Goal: Task Accomplishment & Management: Use online tool/utility

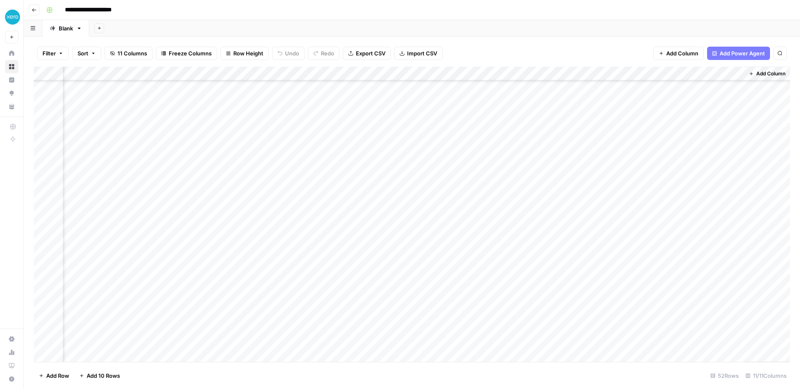
scroll to position [456, 460]
click at [458, 284] on div "Add Column" at bounding box center [412, 215] width 757 height 296
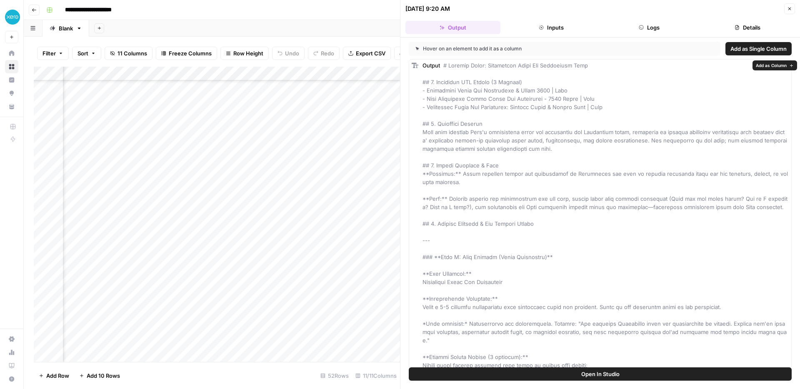
click at [650, 28] on button "Logs" at bounding box center [649, 27] width 95 height 13
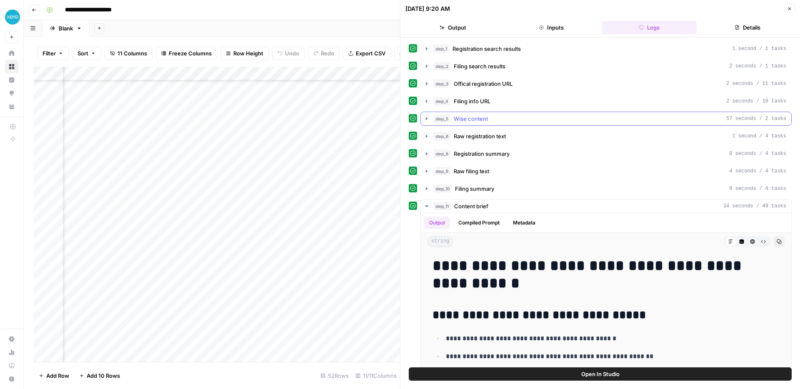
click at [477, 120] on span "Wise content" at bounding box center [471, 119] width 34 height 8
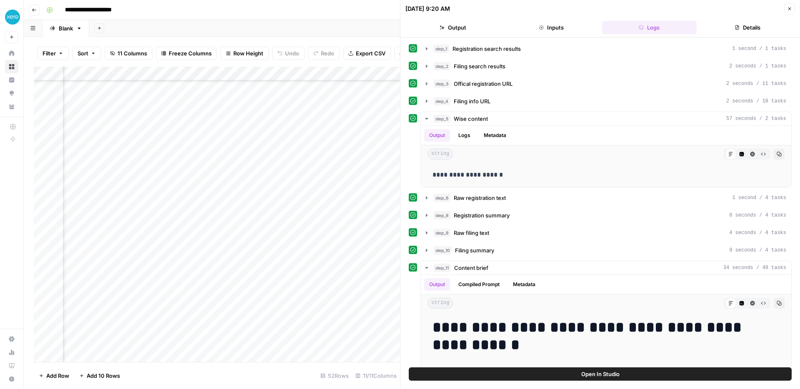
click at [794, 15] on header "[DATE] 9:20 AM Close Output Inputs Logs Details" at bounding box center [601, 19] width 400 height 38
click at [792, 11] on button "Close" at bounding box center [790, 8] width 11 height 11
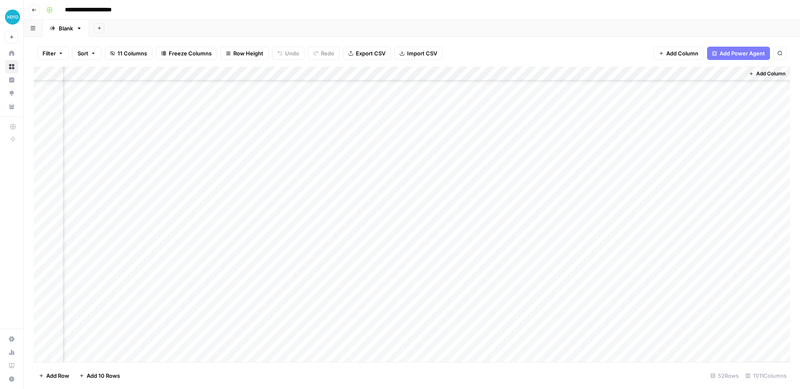
scroll to position [0, 460]
click at [34, 14] on button "Go back" at bounding box center [34, 10] width 11 height 11
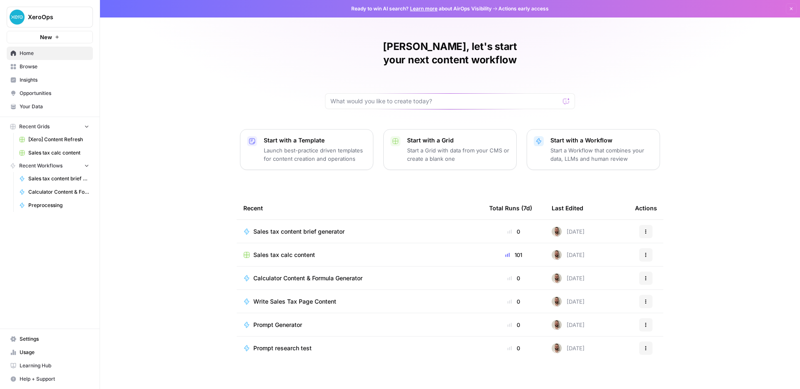
click at [41, 68] on span "Browse" at bounding box center [55, 67] width 70 height 8
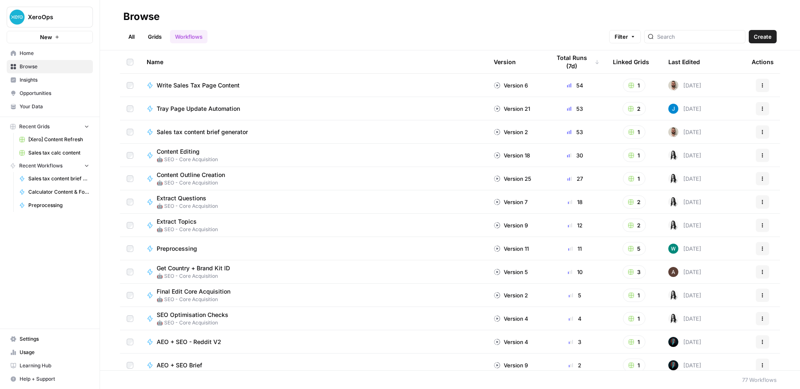
click at [154, 32] on link "Grids" at bounding box center [155, 36] width 24 height 13
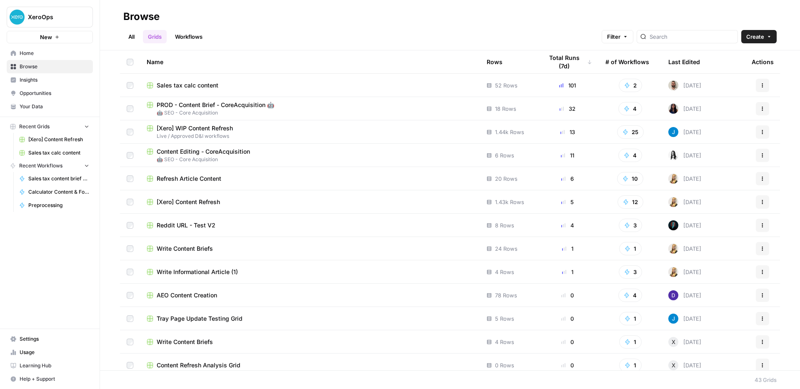
click at [257, 107] on span "PROD - Content Brief - CoreAcquisition 🤖" at bounding box center [216, 105] width 118 height 8
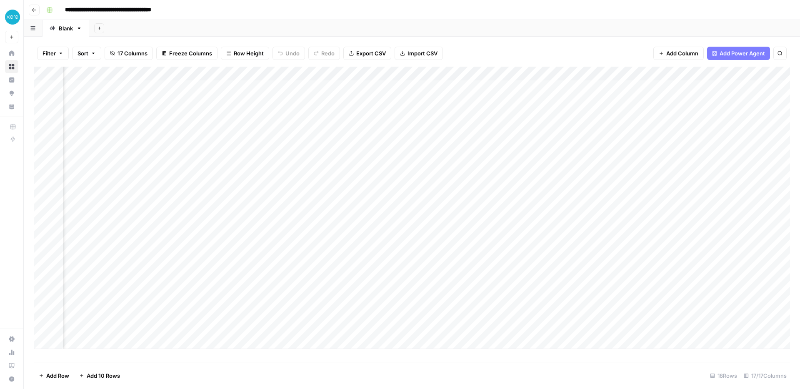
scroll to position [0, 1029]
click at [712, 86] on div "Add Column" at bounding box center [412, 208] width 757 height 283
click at [736, 89] on div "Add Column" at bounding box center [412, 208] width 757 height 283
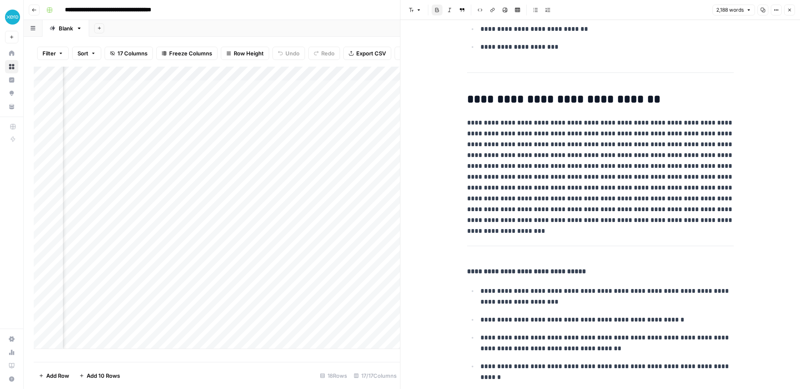
scroll to position [4693, 0]
click at [789, 13] on button "Close" at bounding box center [790, 10] width 11 height 11
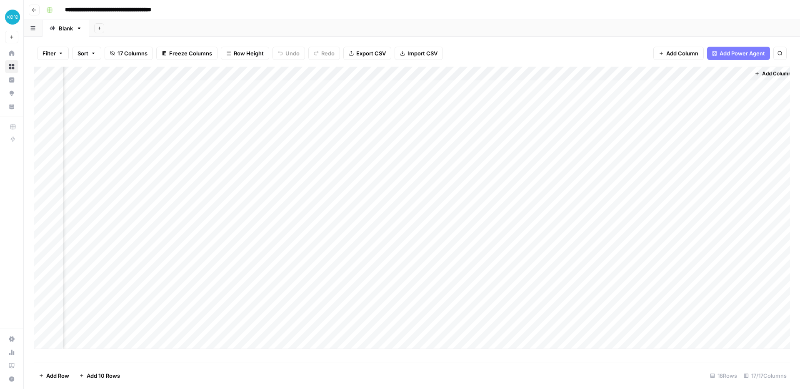
scroll to position [0, 1019]
click at [37, 9] on button "Go back" at bounding box center [34, 10] width 11 height 11
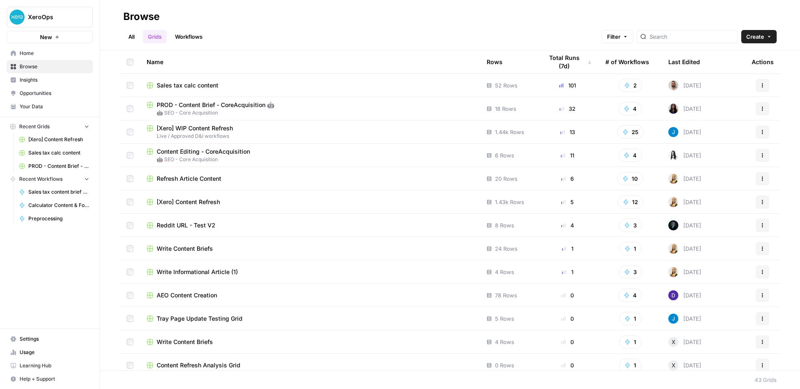
click at [236, 107] on span "PROD - Content Brief - CoreAcquisition 🤖" at bounding box center [216, 105] width 118 height 8
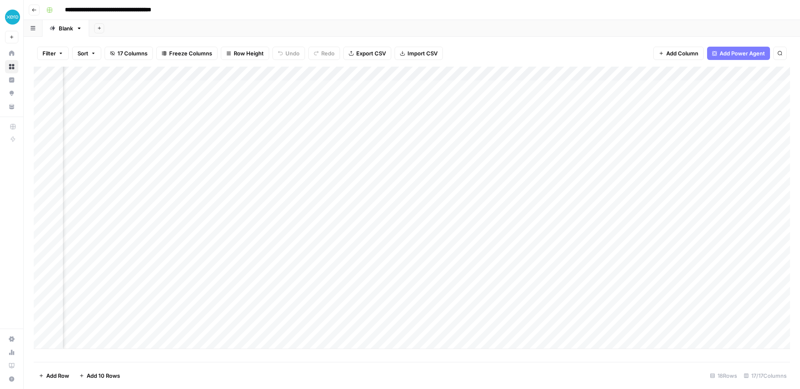
scroll to position [0, 1029]
click at [734, 86] on div "Add Column" at bounding box center [412, 208] width 757 height 283
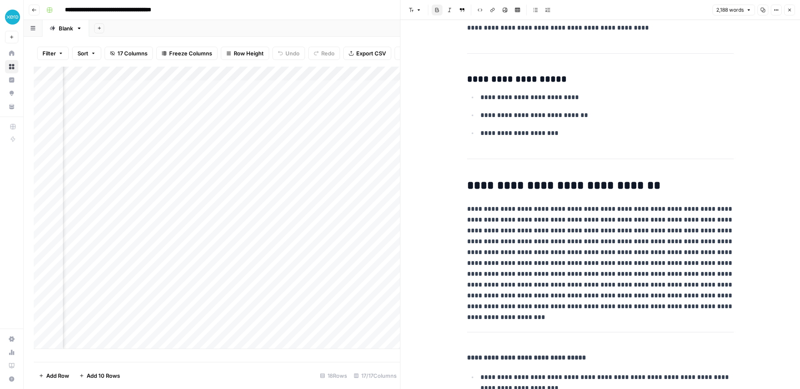
scroll to position [4768, 0]
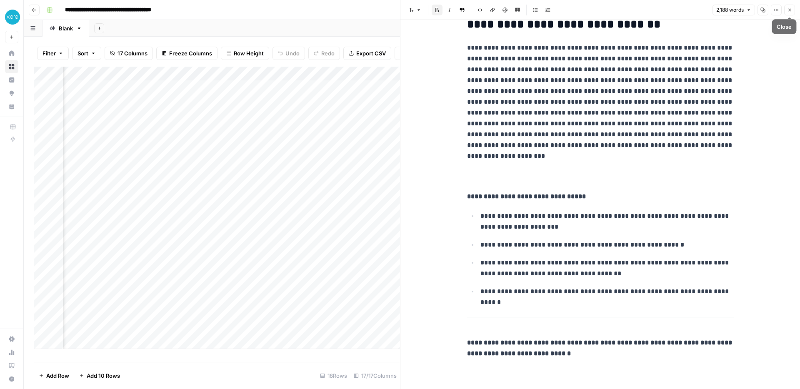
click at [788, 8] on icon "button" at bounding box center [790, 10] width 5 height 5
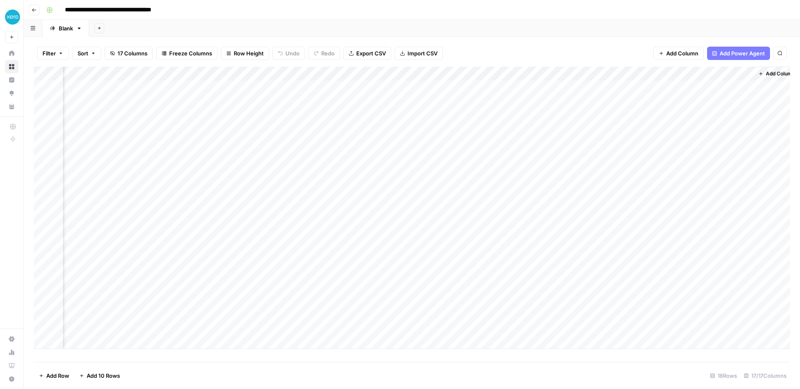
scroll to position [0, 1029]
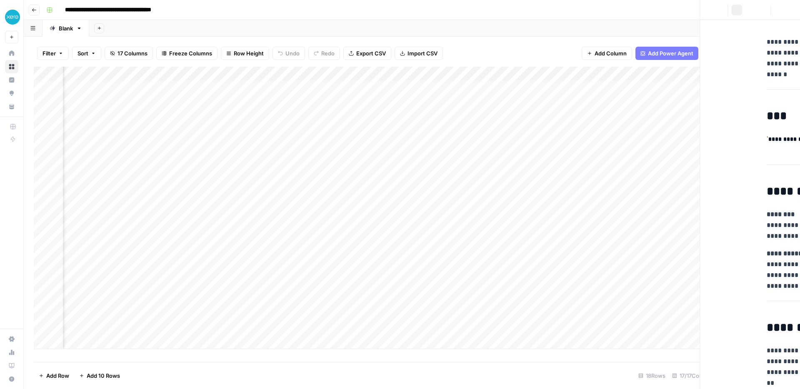
scroll to position [0, 1019]
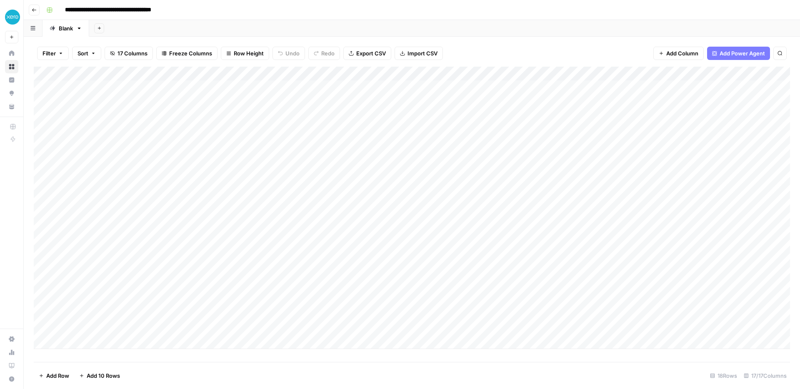
click at [35, 10] on icon "button" at bounding box center [34, 10] width 5 height 5
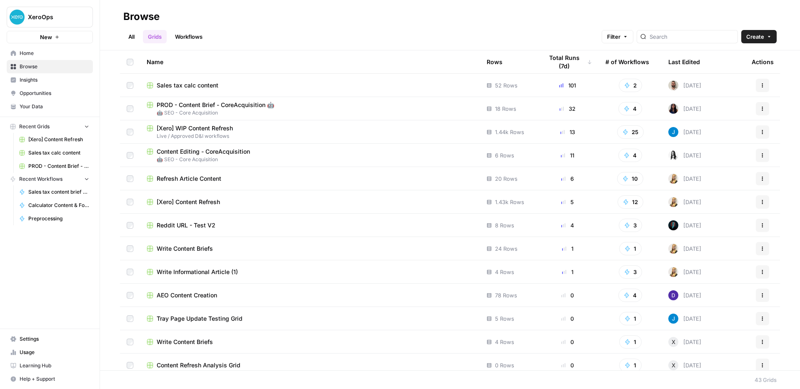
click at [512, 29] on div "All Grids Workflows Filter Create" at bounding box center [450, 33] width 654 height 20
click at [572, 13] on div "Browse" at bounding box center [450, 16] width 654 height 13
